Goal: Task Accomplishment & Management: Manage account settings

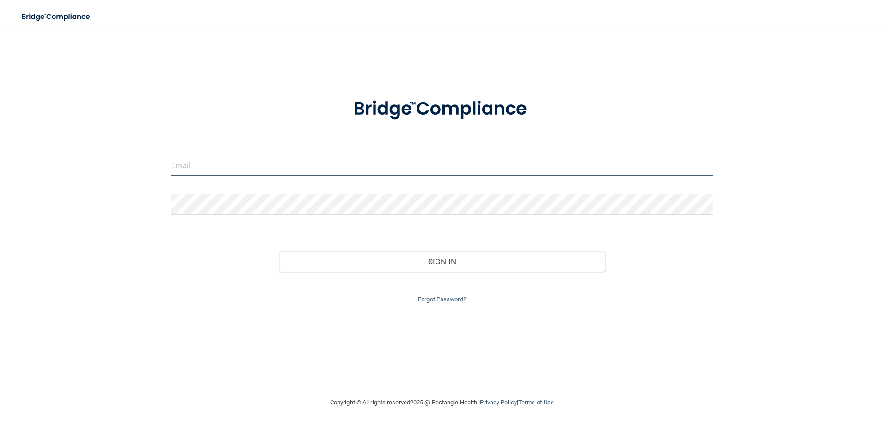
type input "[EMAIL_ADDRESS][DOMAIN_NAME]"
drag, startPoint x: 0, startPoint y: 0, endPoint x: 450, endPoint y: 46, distance: 452.6
click at [450, 46] on div "n_raiyani@hotmail.com Invalid email/password. You don't have permission to acce…" at bounding box center [441, 213] width 847 height 349
type input "[EMAIL_ADDRESS][DOMAIN_NAME]"
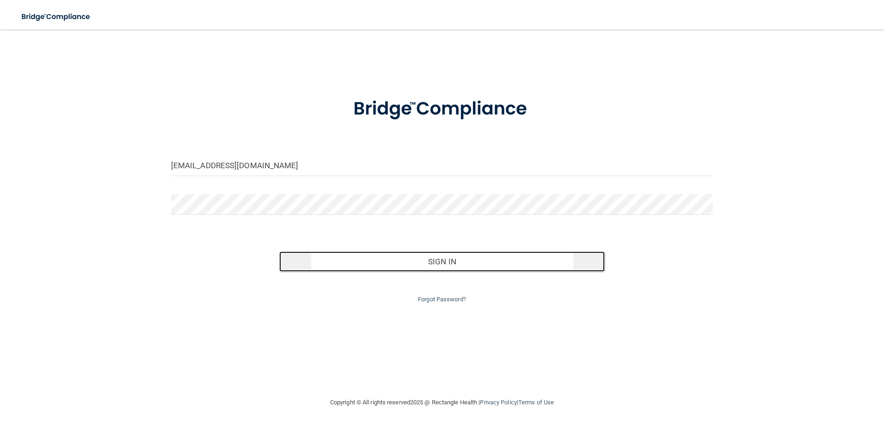
click at [445, 265] on button "Sign In" at bounding box center [441, 261] width 325 height 20
